Goal: Information Seeking & Learning: Compare options

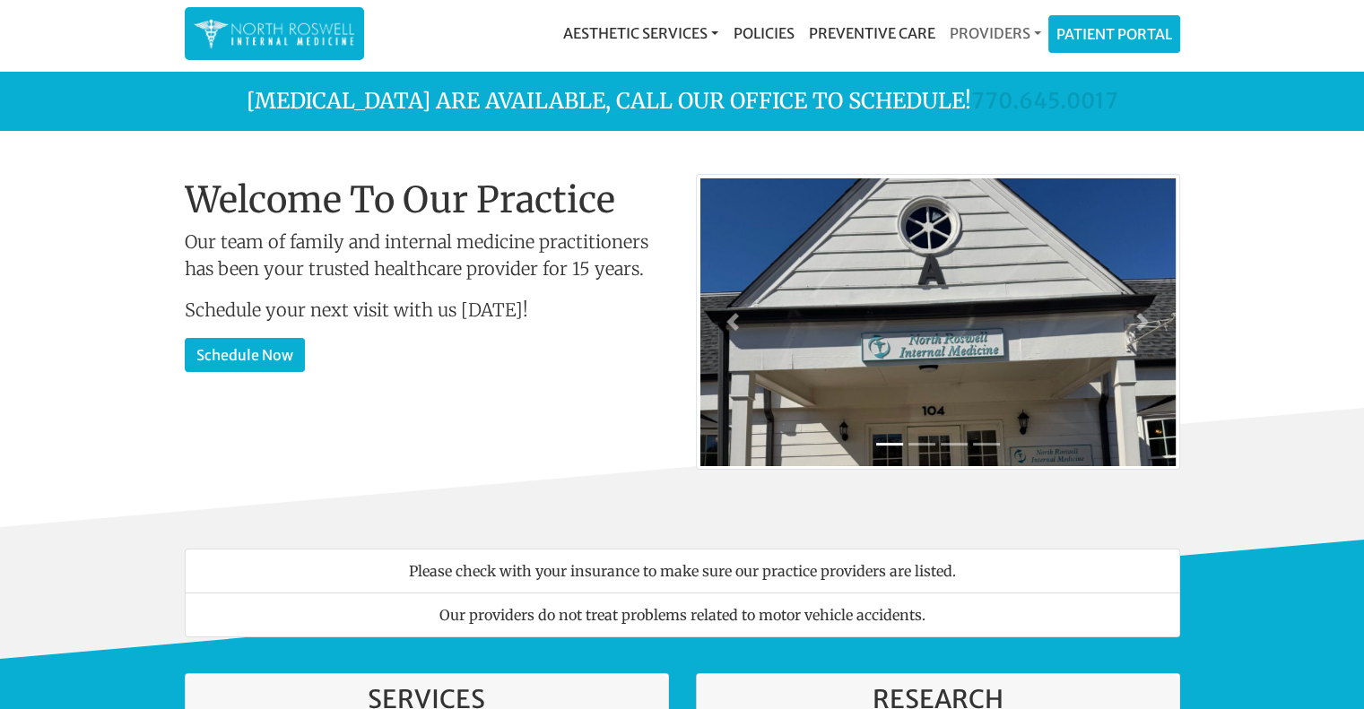
click at [1017, 32] on link "Providers" at bounding box center [995, 33] width 106 height 36
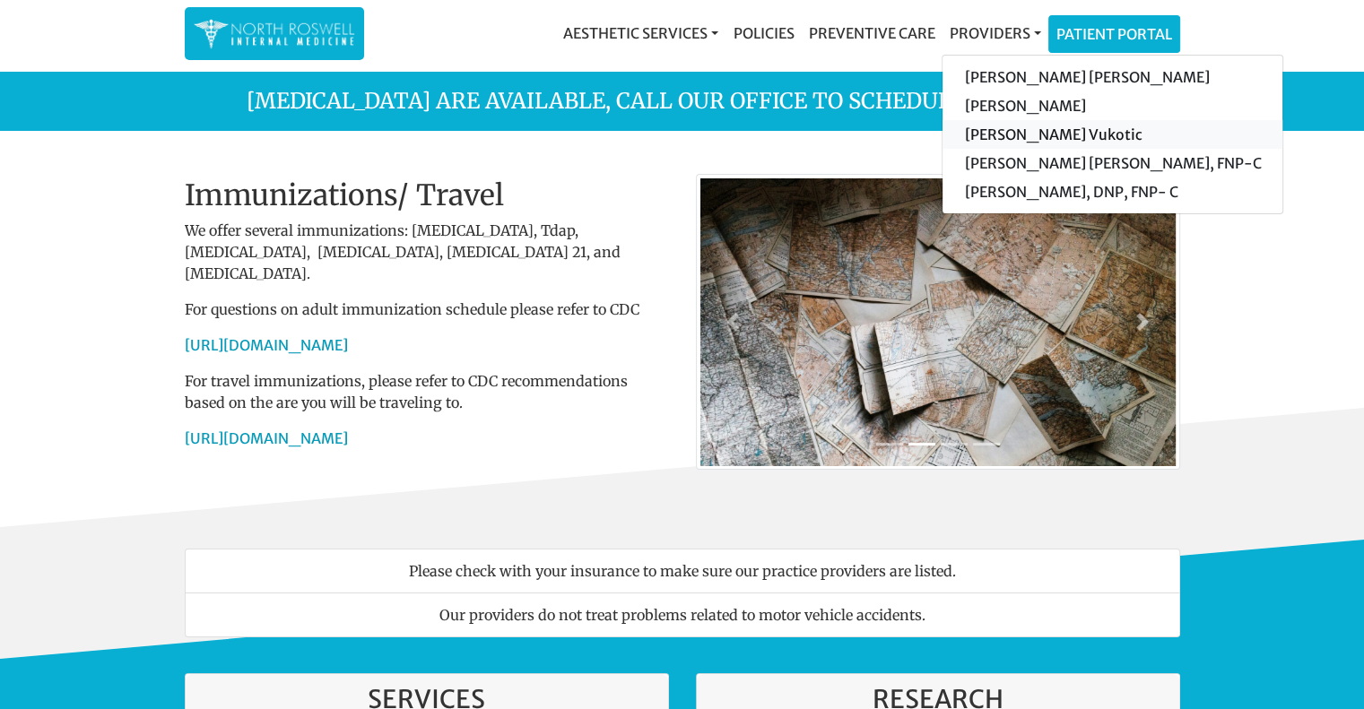
click at [1021, 130] on link "[PERSON_NAME] Vukotic" at bounding box center [1113, 134] width 340 height 29
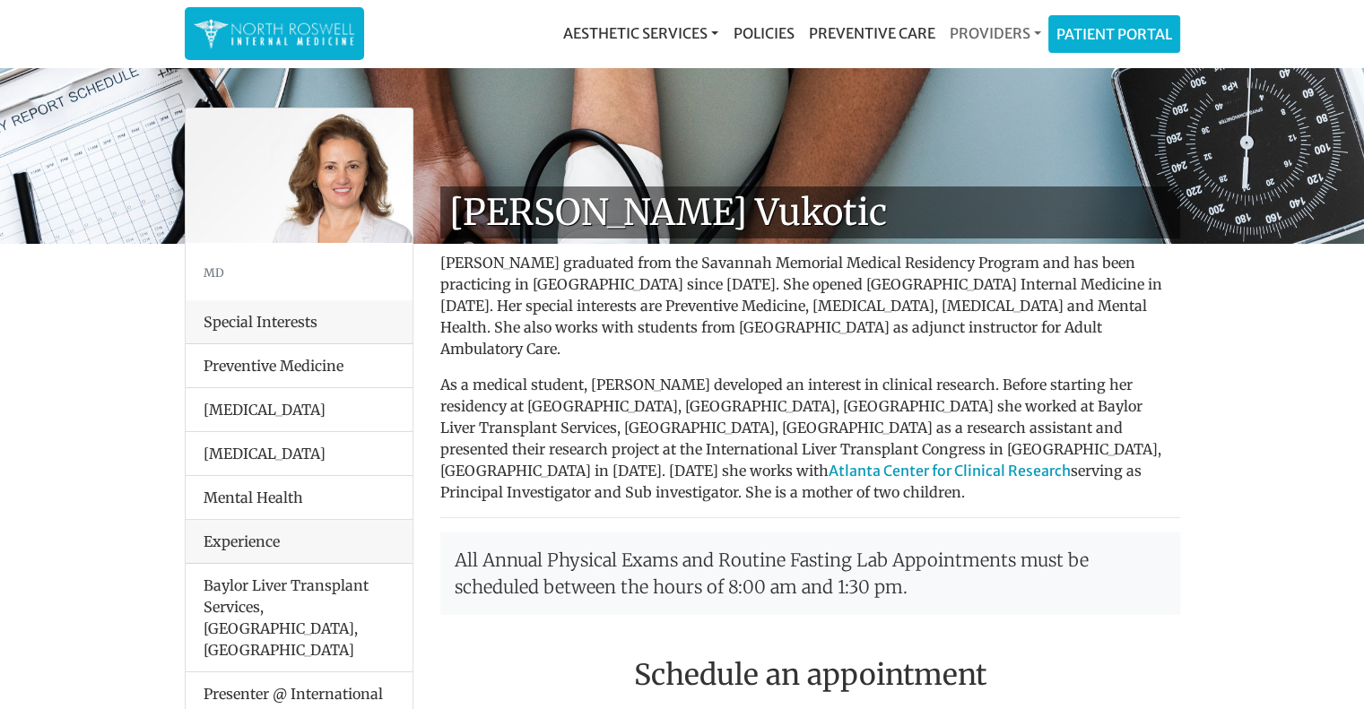
click at [967, 41] on link "Providers" at bounding box center [995, 33] width 106 height 36
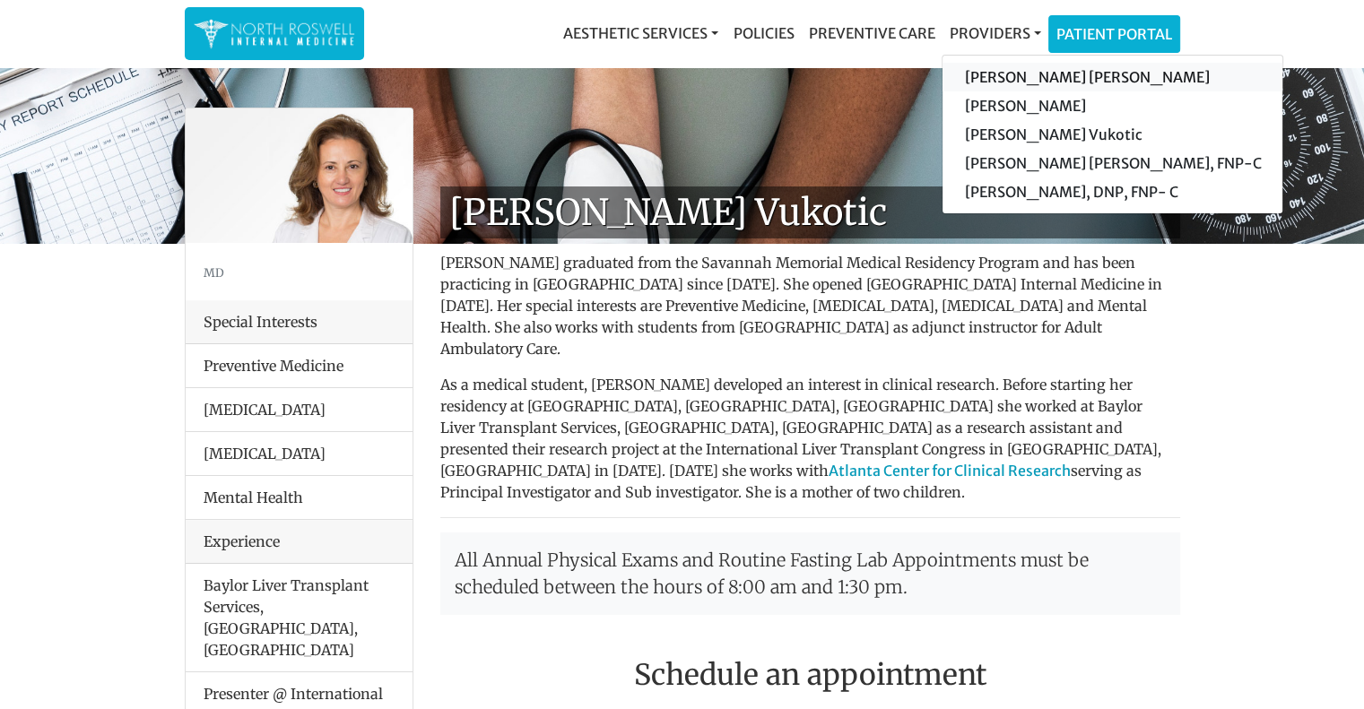
click at [987, 77] on link "[PERSON_NAME] [PERSON_NAME]" at bounding box center [1113, 77] width 340 height 29
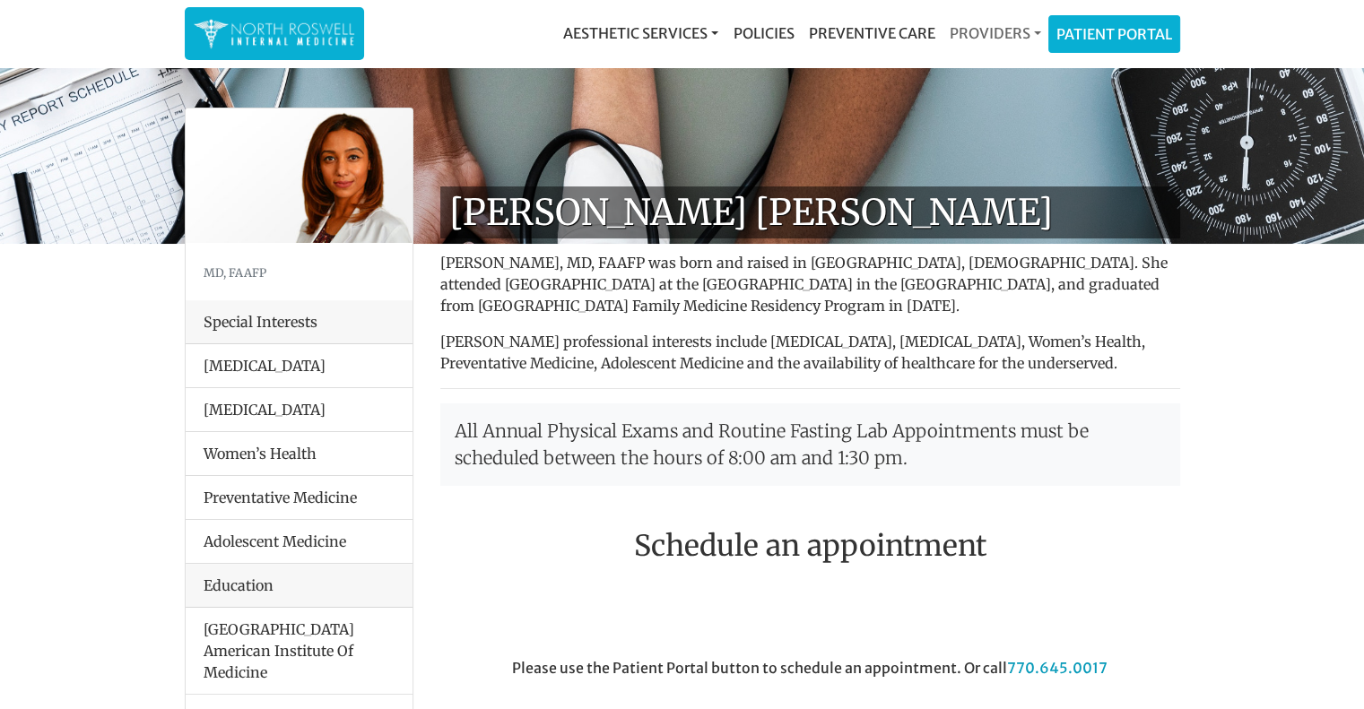
click at [983, 38] on link "Providers" at bounding box center [995, 33] width 106 height 36
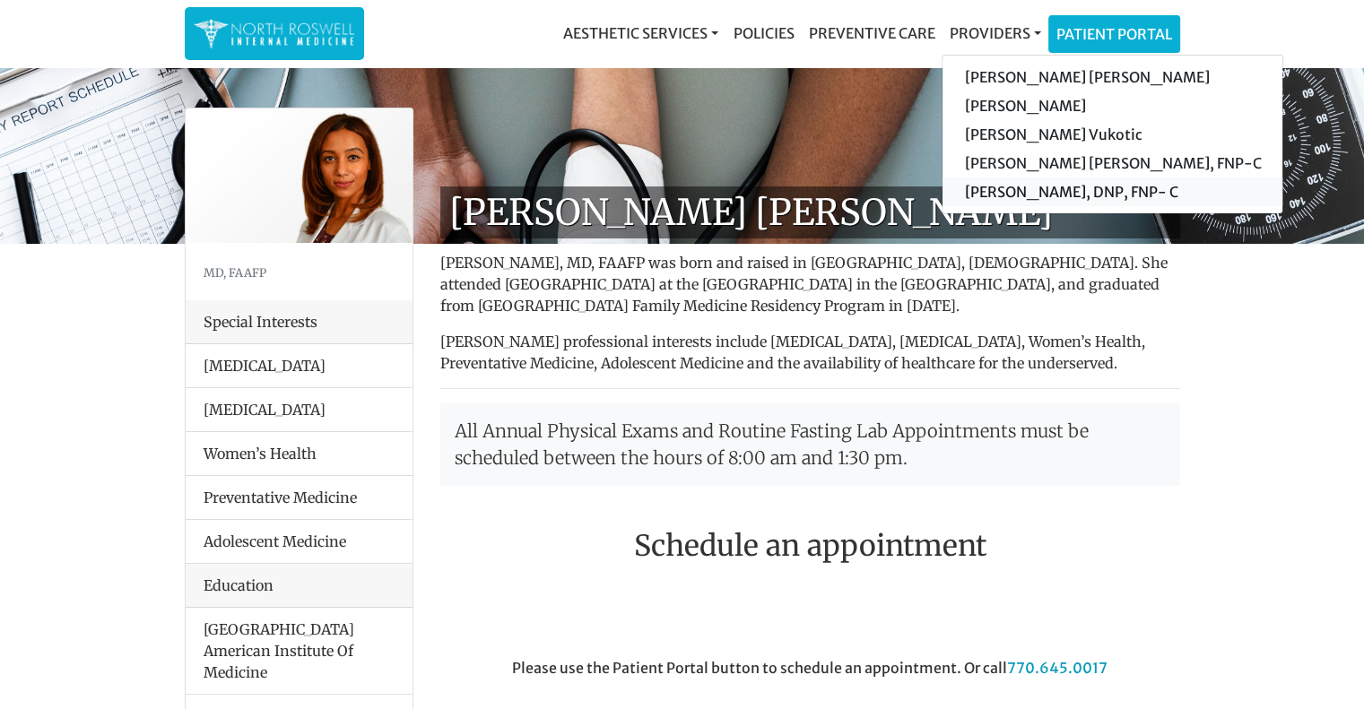
click at [996, 188] on link "[PERSON_NAME], DNP, FNP- C" at bounding box center [1113, 192] width 340 height 29
